Goal: Information Seeking & Learning: Learn about a topic

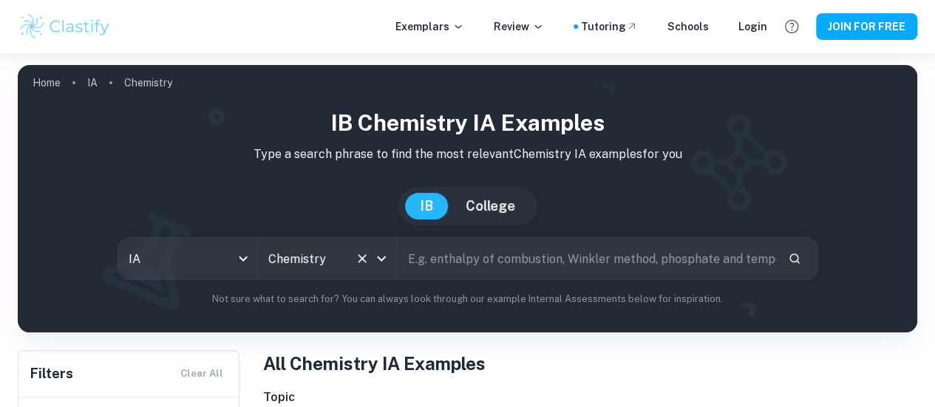
click at [367, 263] on icon "Clear" at bounding box center [362, 258] width 9 height 9
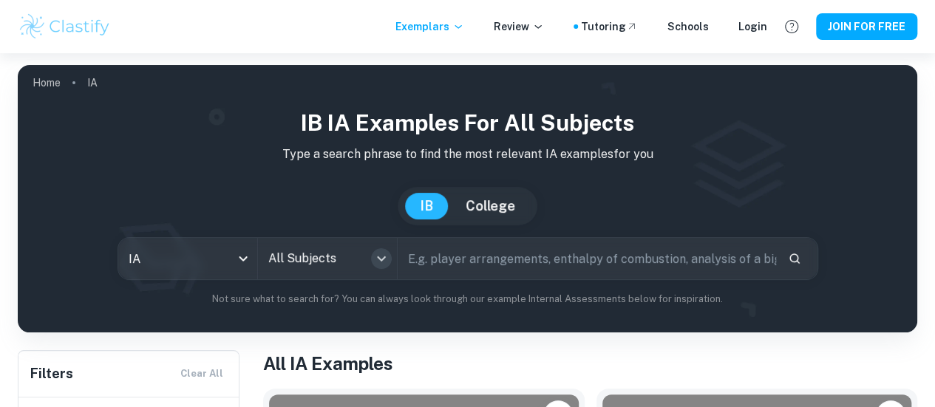
click at [386, 267] on icon "Open" at bounding box center [382, 259] width 18 height 18
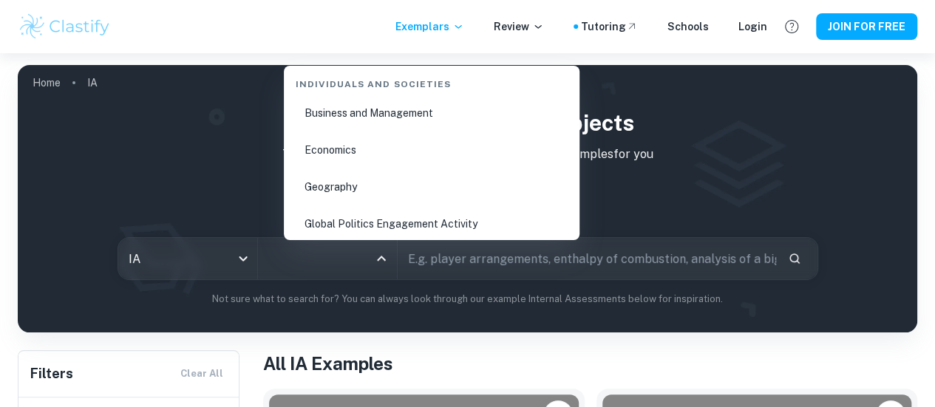
scroll to position [1838, 0]
click at [365, 116] on li "Business and Management" at bounding box center [432, 112] width 284 height 34
type input "Business and Management"
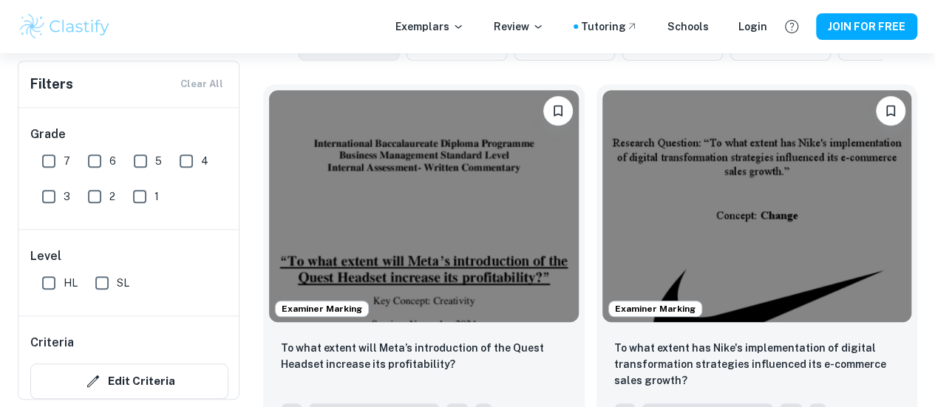
scroll to position [440, 0]
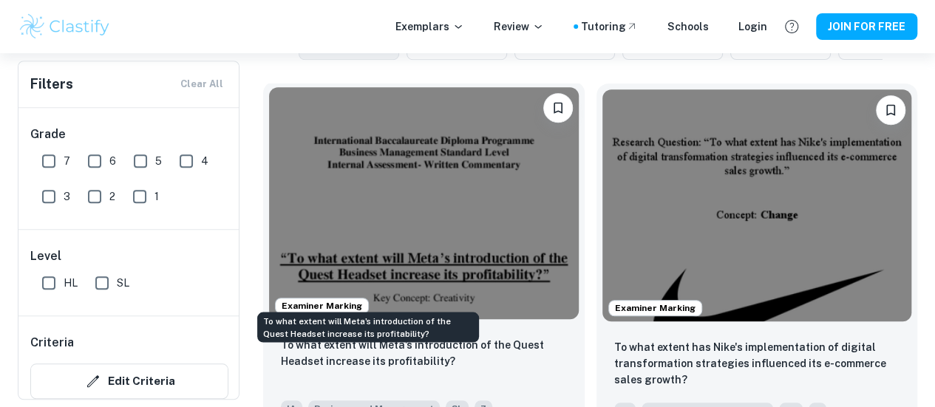
click at [385, 337] on p "To what extent will Meta’s introduction of the Quest Headset increase its profi…" at bounding box center [424, 353] width 286 height 33
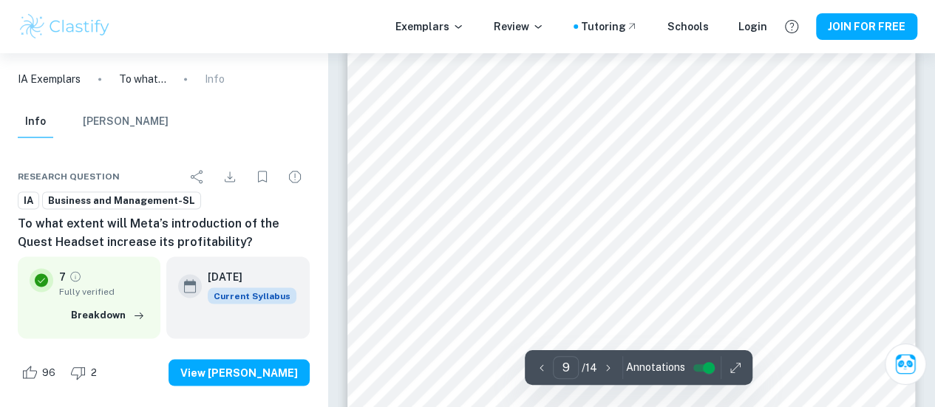
scroll to position [6781, 0]
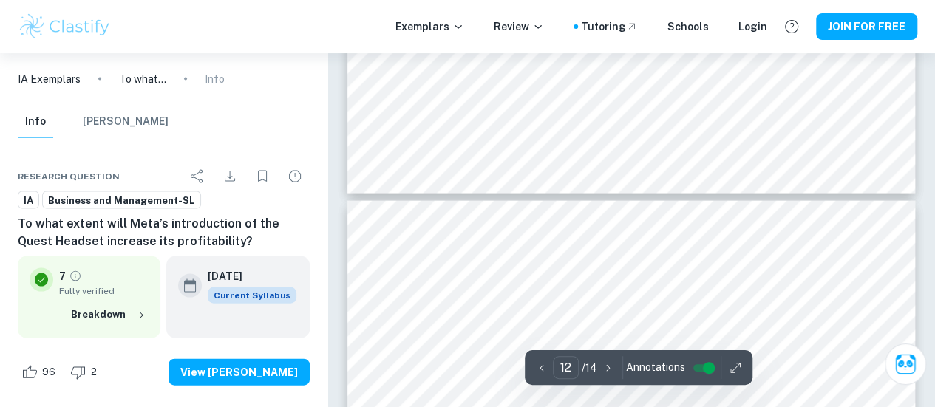
type input "13"
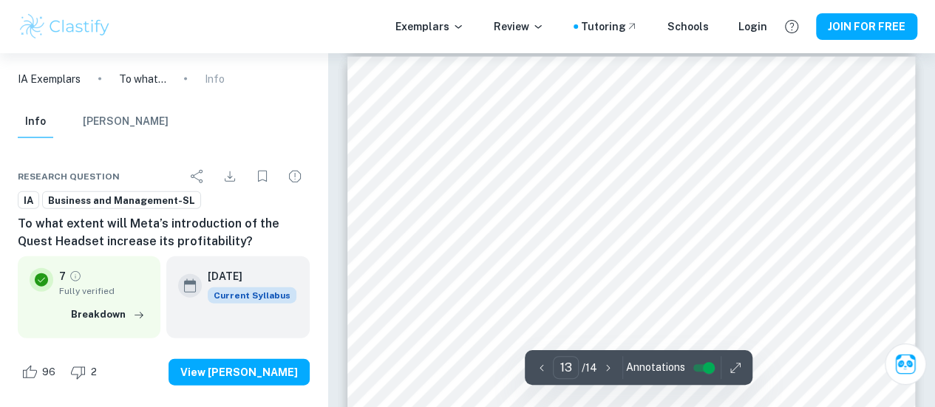
scroll to position [10040, 0]
